Goal: Task Accomplishment & Management: Manage account settings

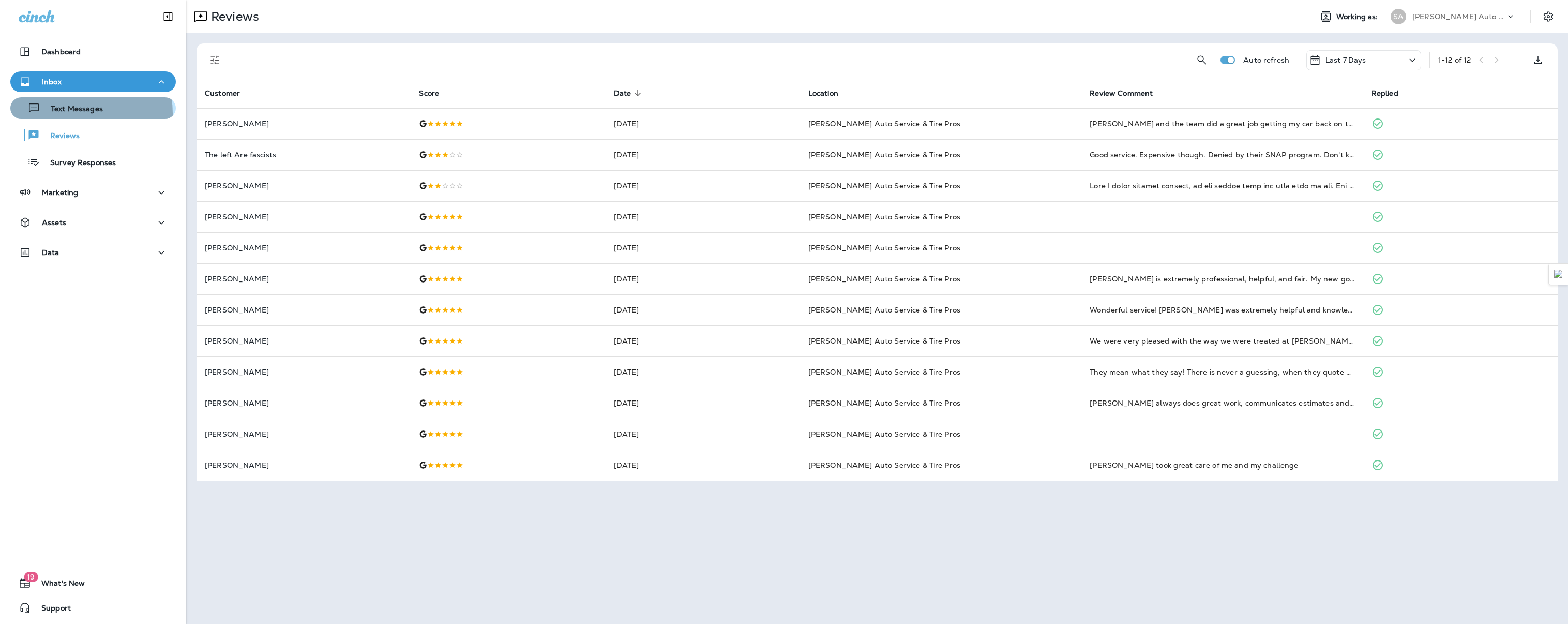
click at [72, 114] on p "Text Messages" at bounding box center [71, 110] width 63 height 10
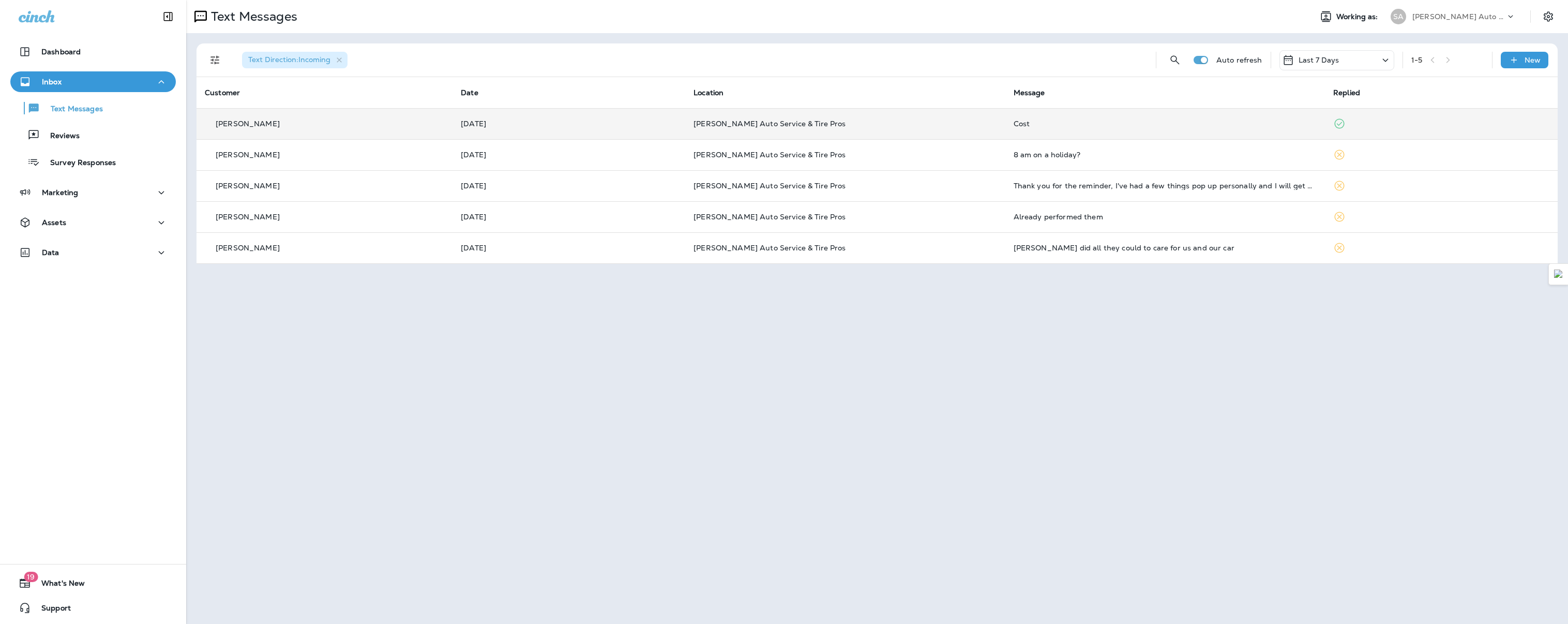
click at [250, 131] on td "[PERSON_NAME]" at bounding box center [324, 124] width 256 height 31
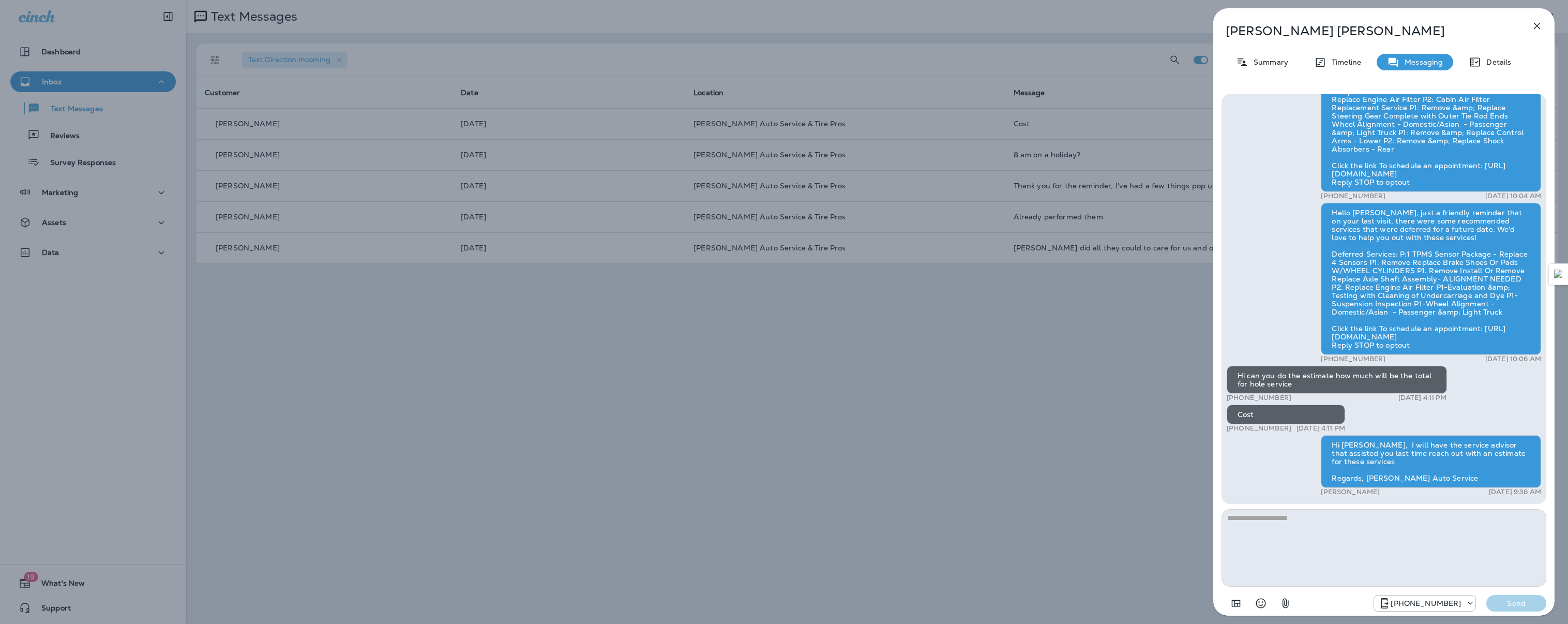
click at [1536, 20] on icon "button" at bounding box center [1537, 25] width 12 height 12
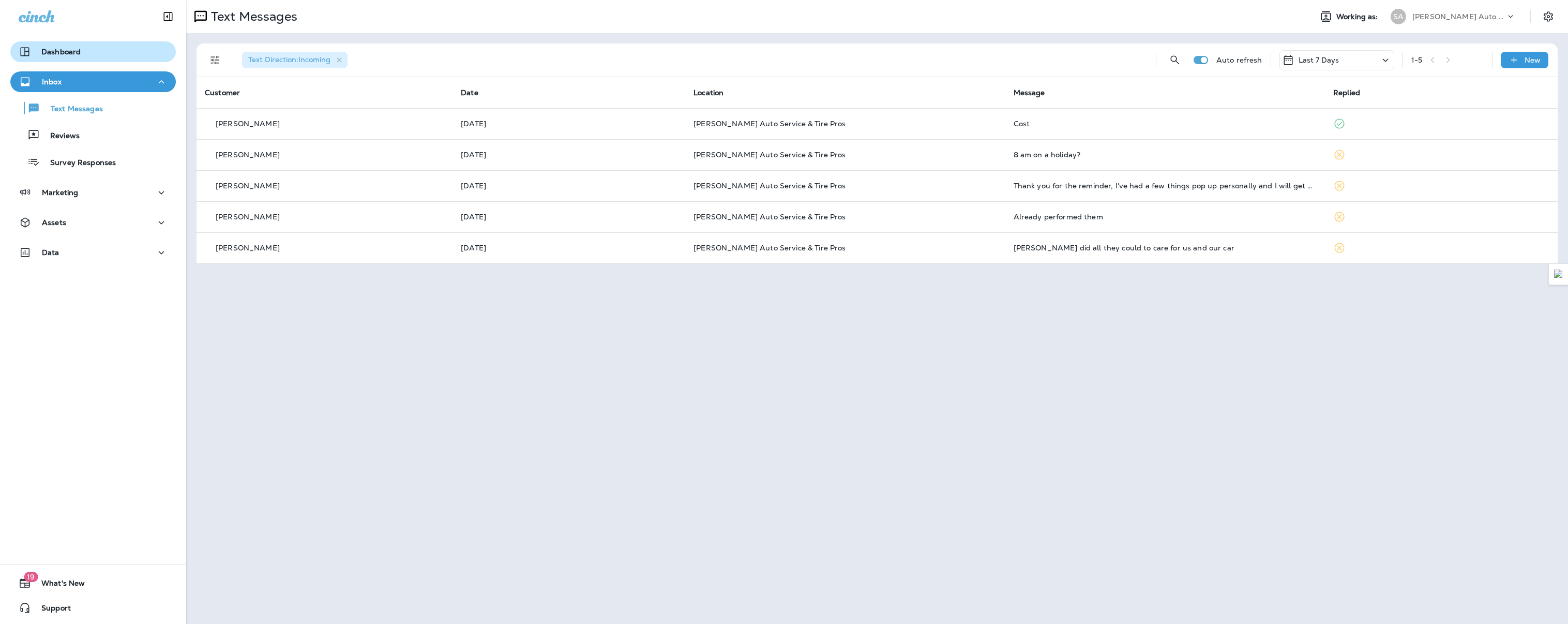
click at [57, 53] on p "Dashboard" at bounding box center [61, 52] width 39 height 8
